Goal: Navigation & Orientation: Go to known website

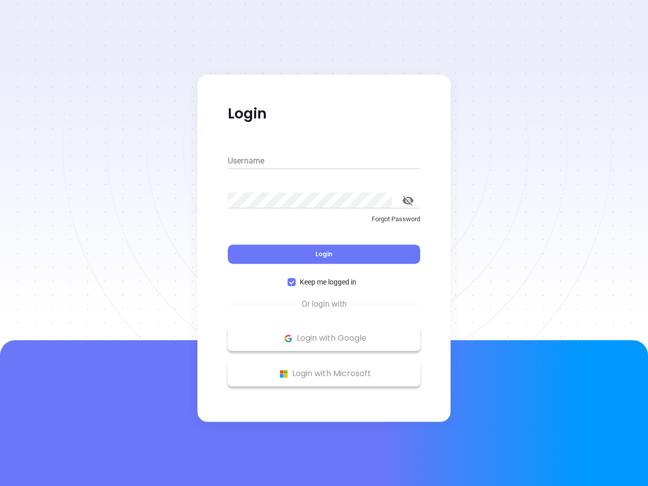
click at [324, 243] on div "Login" at bounding box center [324, 248] width 192 height 31
click at [324, 161] on input "Username" at bounding box center [324, 161] width 192 height 16
click at [408, 201] on icon "toggle password visibility" at bounding box center [408, 201] width 11 height 10
click at [324, 254] on span "Login" at bounding box center [324, 254] width 17 height 9
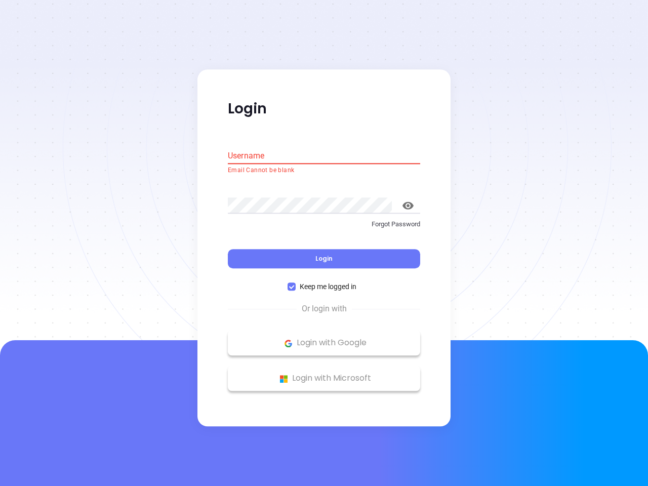
click at [324, 282] on span "Keep me logged in" at bounding box center [328, 287] width 65 height 11
click at [296, 283] on input "Keep me logged in" at bounding box center [292, 287] width 8 height 8
checkbox input "false"
click at [324, 338] on p "Login with Google" at bounding box center [324, 343] width 182 height 15
click at [324, 374] on p "Login with Microsoft" at bounding box center [324, 378] width 182 height 15
